Goal: Download file/media

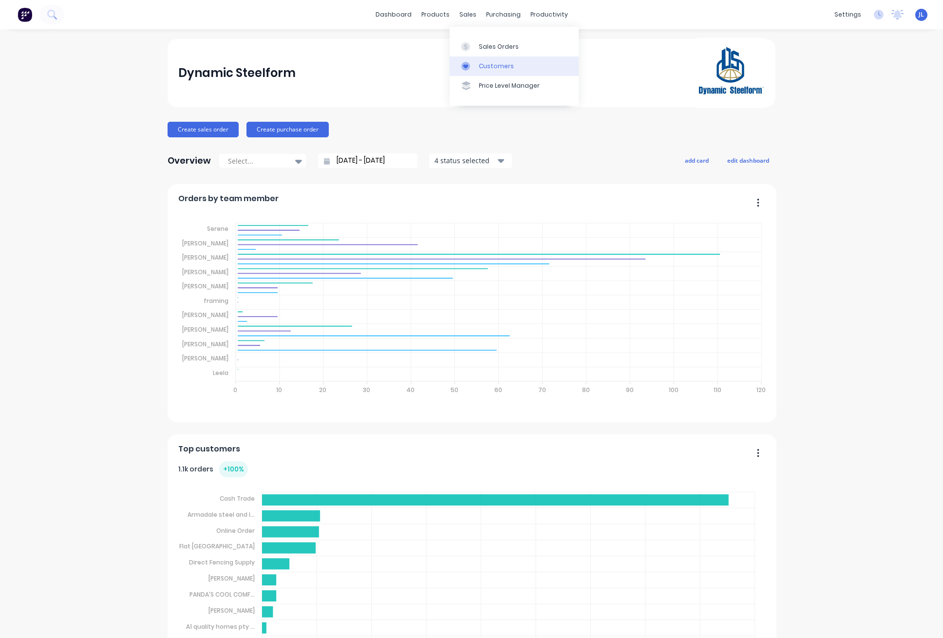
drag, startPoint x: 480, startPoint y: 66, endPoint x: 464, endPoint y: 63, distance: 16.8
click at [480, 66] on div "Customers" at bounding box center [496, 66] width 35 height 9
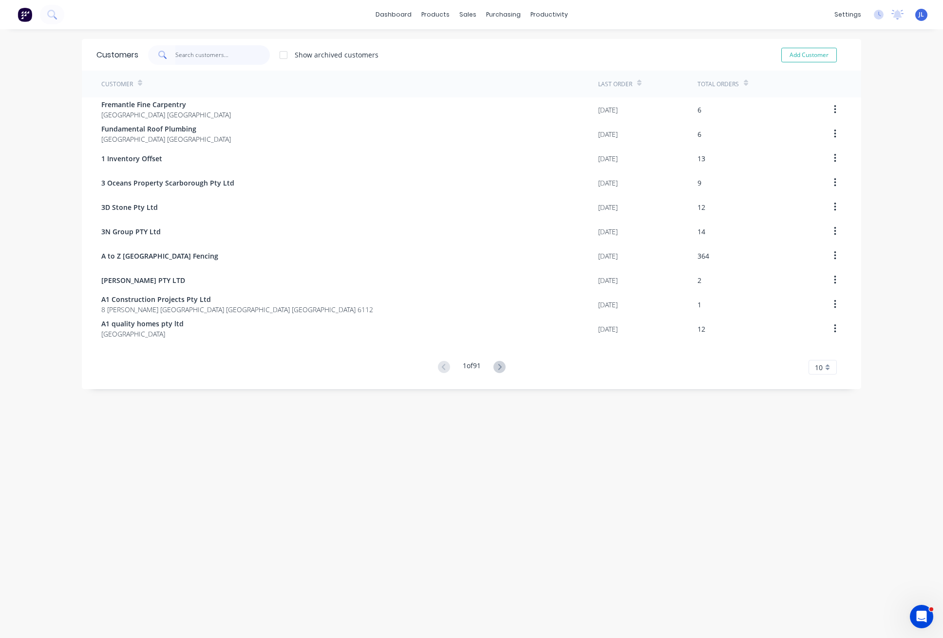
click at [230, 46] on input "text" at bounding box center [222, 54] width 95 height 19
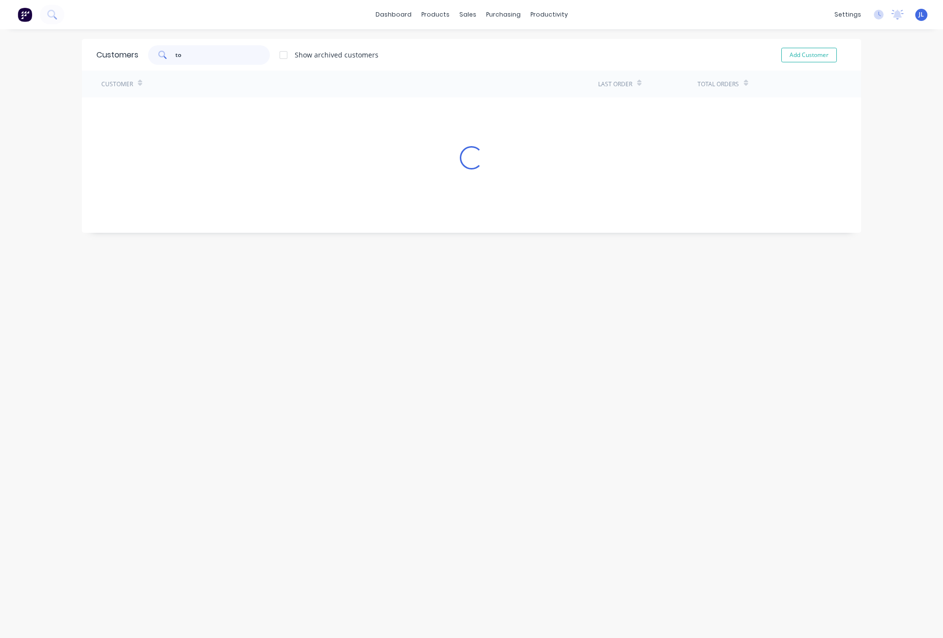
type input "t"
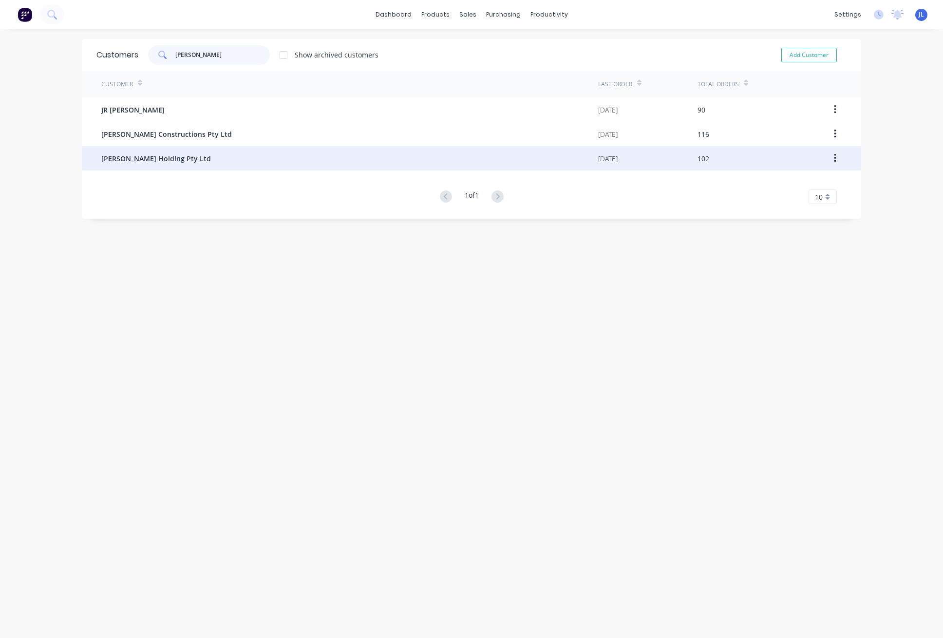
type input "[PERSON_NAME]"
click at [139, 159] on span "[PERSON_NAME] Holding Pty Ltd" at bounding box center [156, 158] width 110 height 10
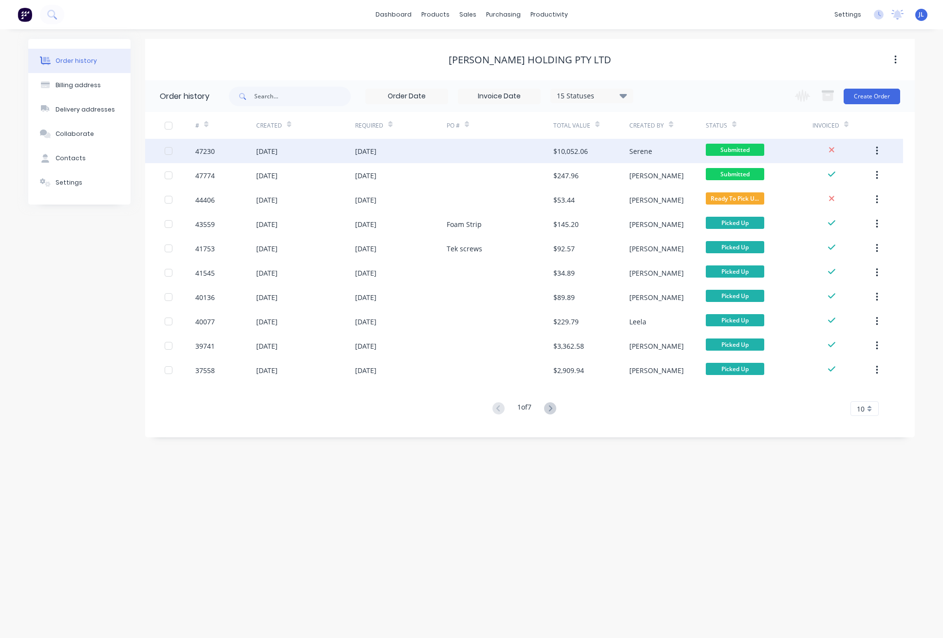
click at [518, 155] on div at bounding box center [500, 151] width 107 height 24
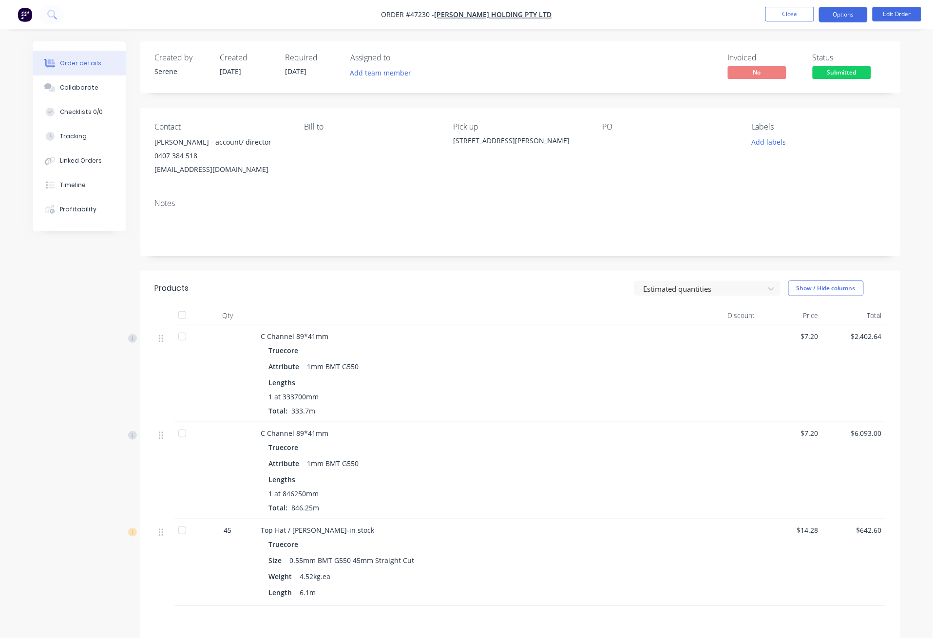
click at [850, 9] on button "Options" at bounding box center [843, 15] width 49 height 16
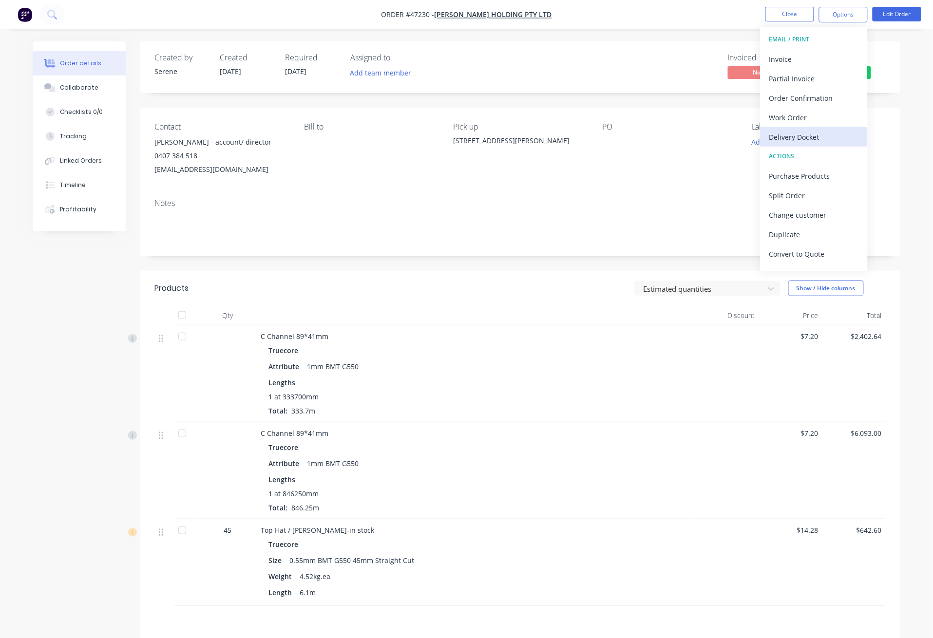
click at [820, 138] on div "Delivery Docket" at bounding box center [814, 137] width 90 height 14
click at [785, 119] on div "Custom" at bounding box center [814, 118] width 90 height 14
click at [791, 98] on div "Without pricing" at bounding box center [814, 98] width 90 height 14
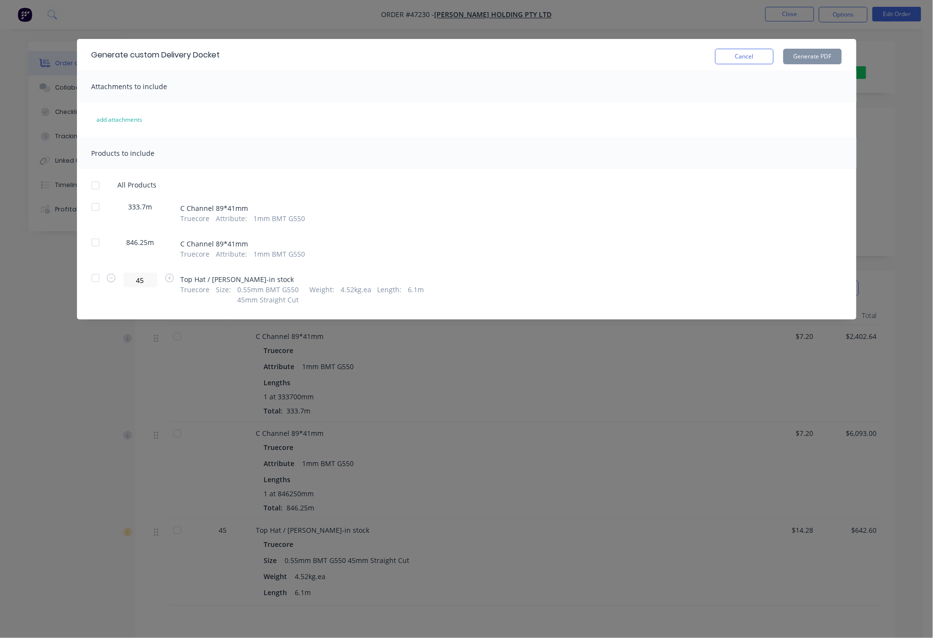
click at [96, 280] on div at bounding box center [95, 277] width 19 height 19
click at [95, 206] on div at bounding box center [95, 206] width 19 height 19
click at [824, 59] on button "Generate PDF" at bounding box center [812, 57] width 58 height 16
click at [745, 52] on button "Cancel" at bounding box center [744, 57] width 58 height 16
